Goal: Navigation & Orientation: Find specific page/section

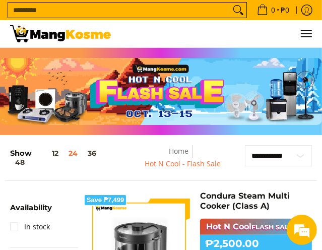
click at [128, 145] on nav "Home Hot N Cool - Flash Sale" at bounding box center [183, 162] width 124 height 35
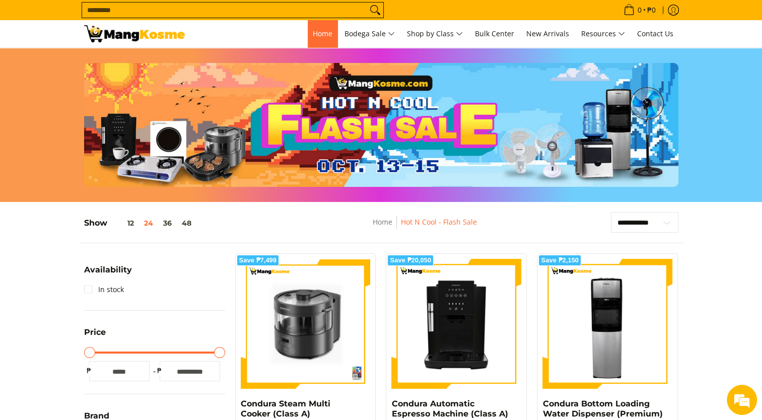
click at [288, 33] on nav "0 Log in Create an Account Search... Home" at bounding box center [436, 33] width 483 height 27
click at [321, 37] on link "Home" at bounding box center [323, 33] width 30 height 27
drag, startPoint x: 312, startPoint y: 34, endPoint x: 553, endPoint y: 35, distance: 240.7
click at [313, 34] on span "Home" at bounding box center [323, 34] width 20 height 10
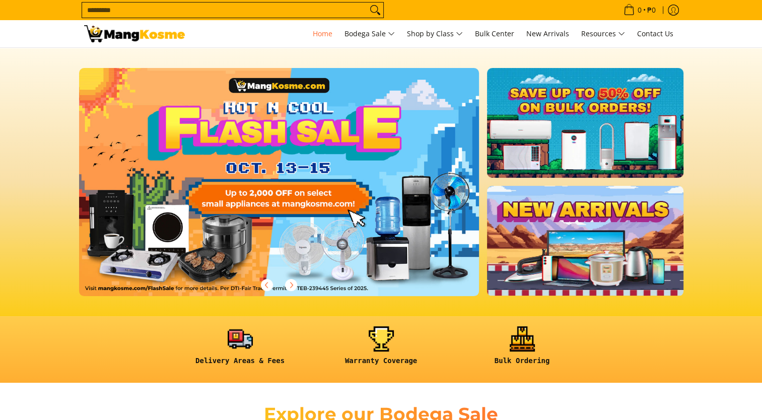
click at [295, 9] on input "Search..." at bounding box center [224, 10] width 285 height 15
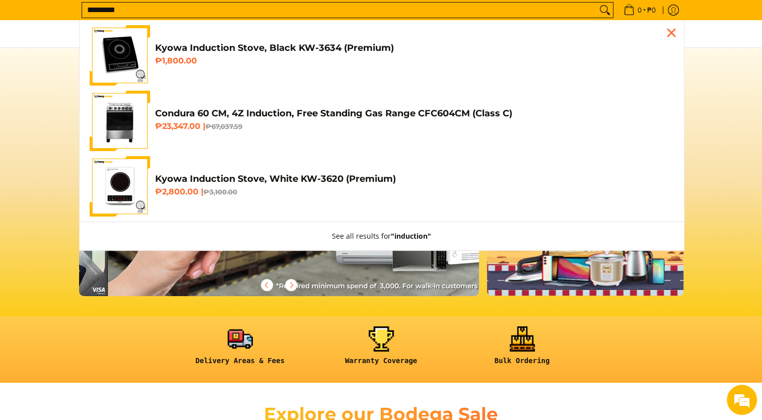
scroll to position [0, 1200]
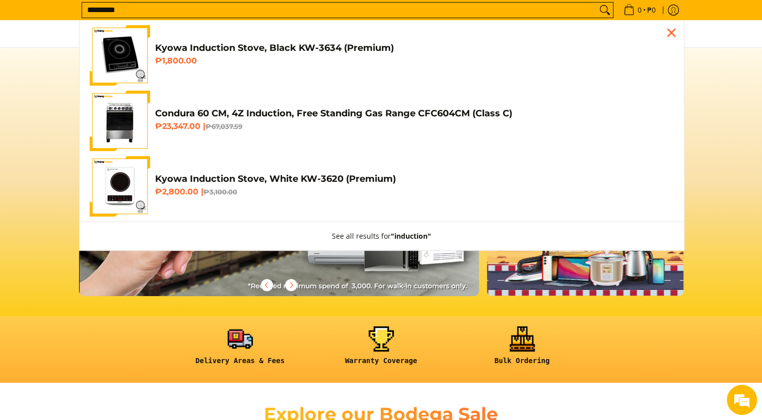
type input "*********"
click at [36, 67] on section at bounding box center [381, 182] width 762 height 268
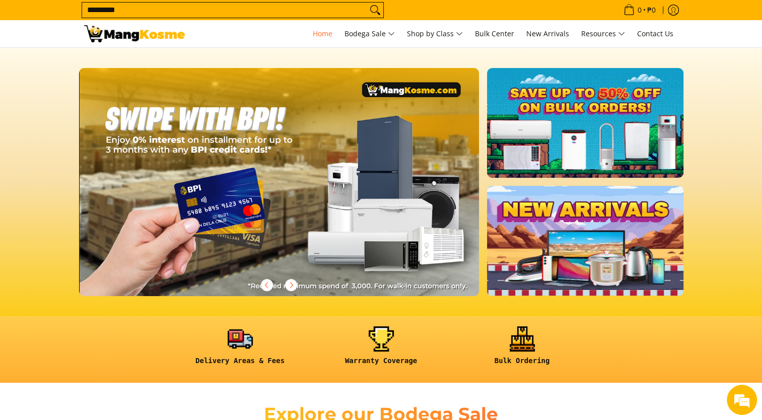
click at [113, 14] on input "*********" at bounding box center [224, 10] width 285 height 15
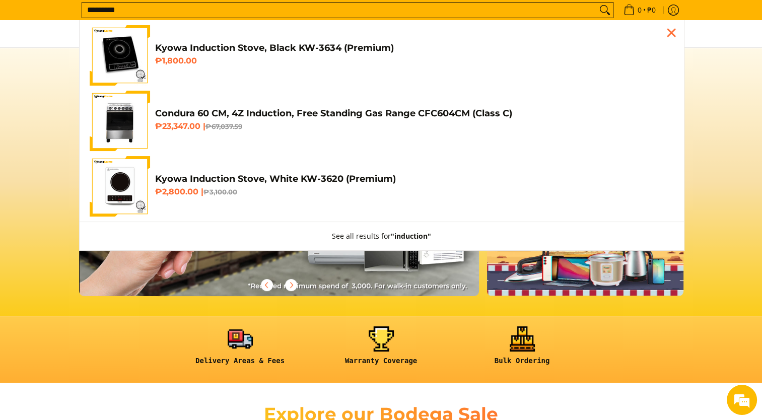
click at [26, 114] on section at bounding box center [381, 182] width 762 height 268
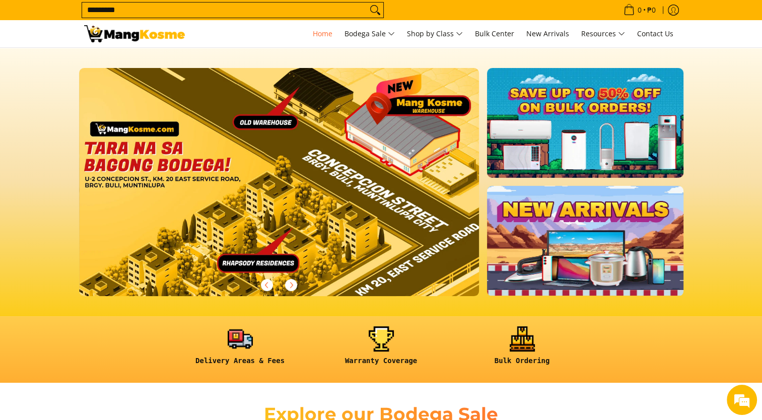
scroll to position [0, 0]
